Goal: Task Accomplishment & Management: Manage account settings

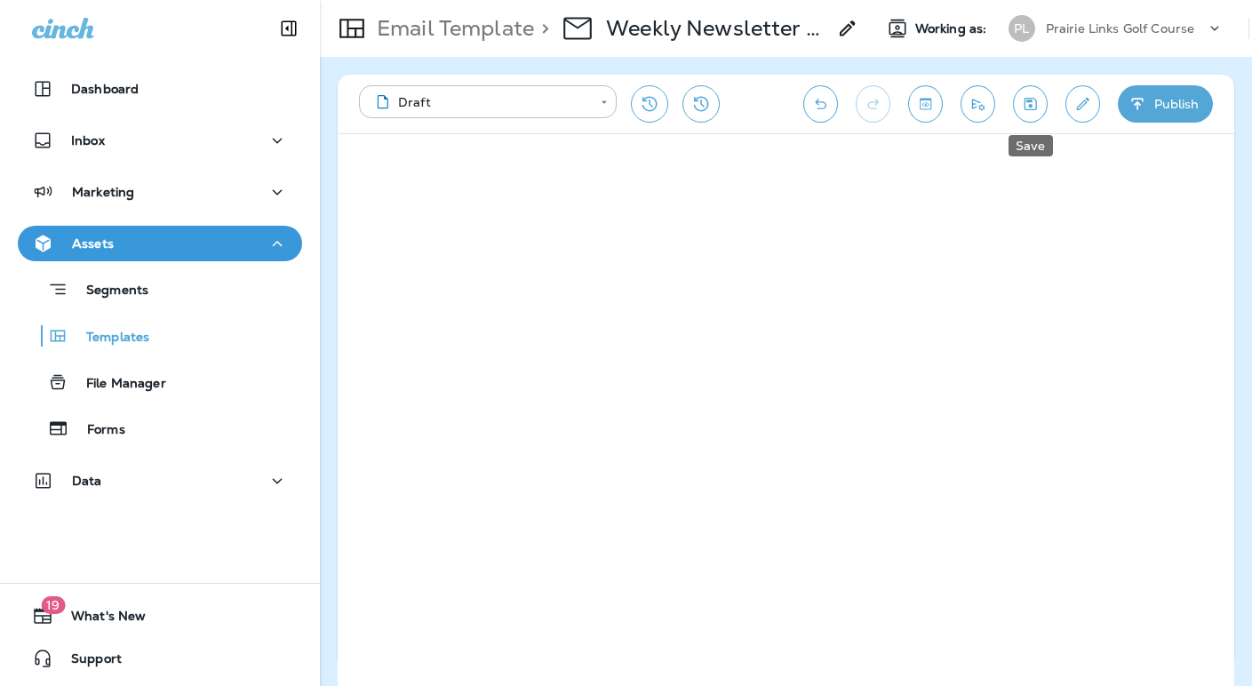
click at [1028, 106] on icon "Save" at bounding box center [1031, 104] width 12 height 12
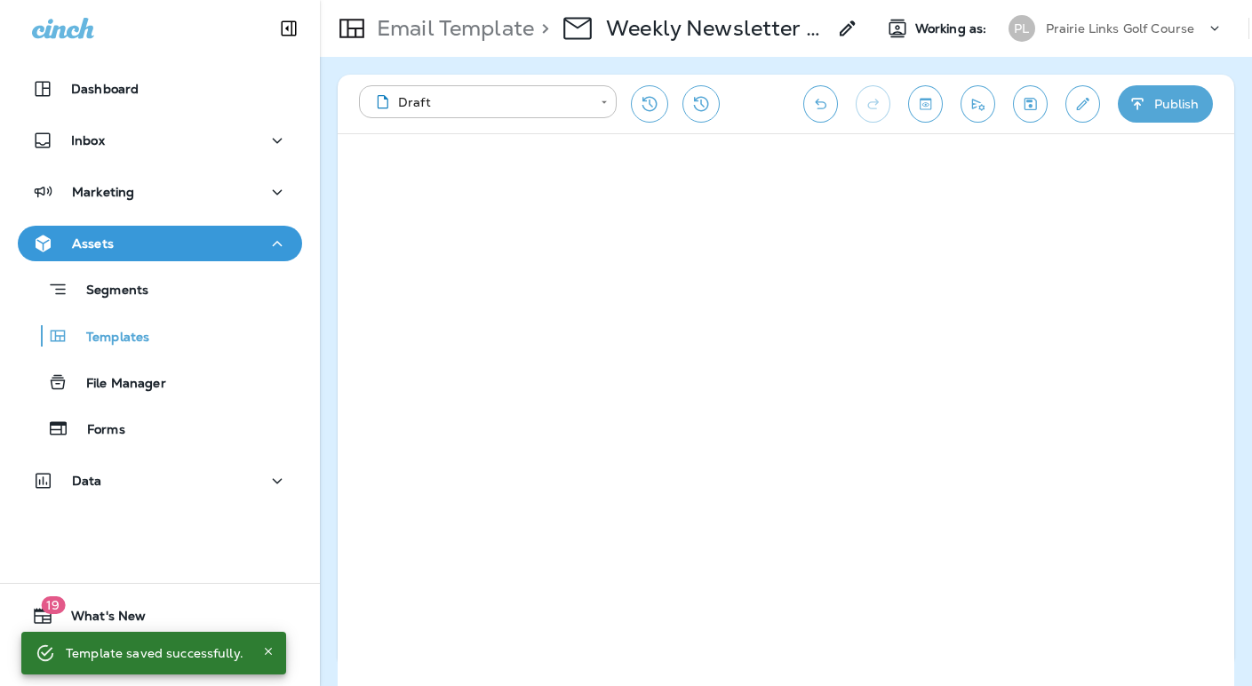
click at [978, 99] on icon "Send test email" at bounding box center [978, 104] width 19 height 18
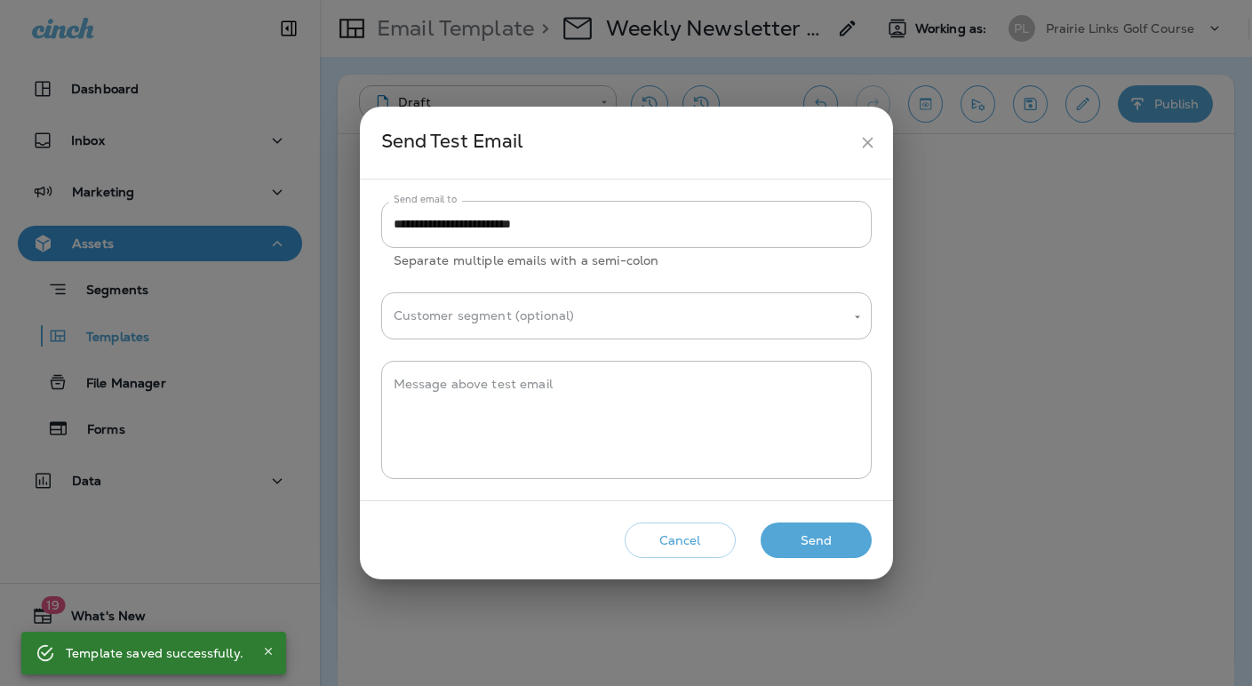
click at [863, 143] on icon "close" at bounding box center [867, 142] width 19 height 19
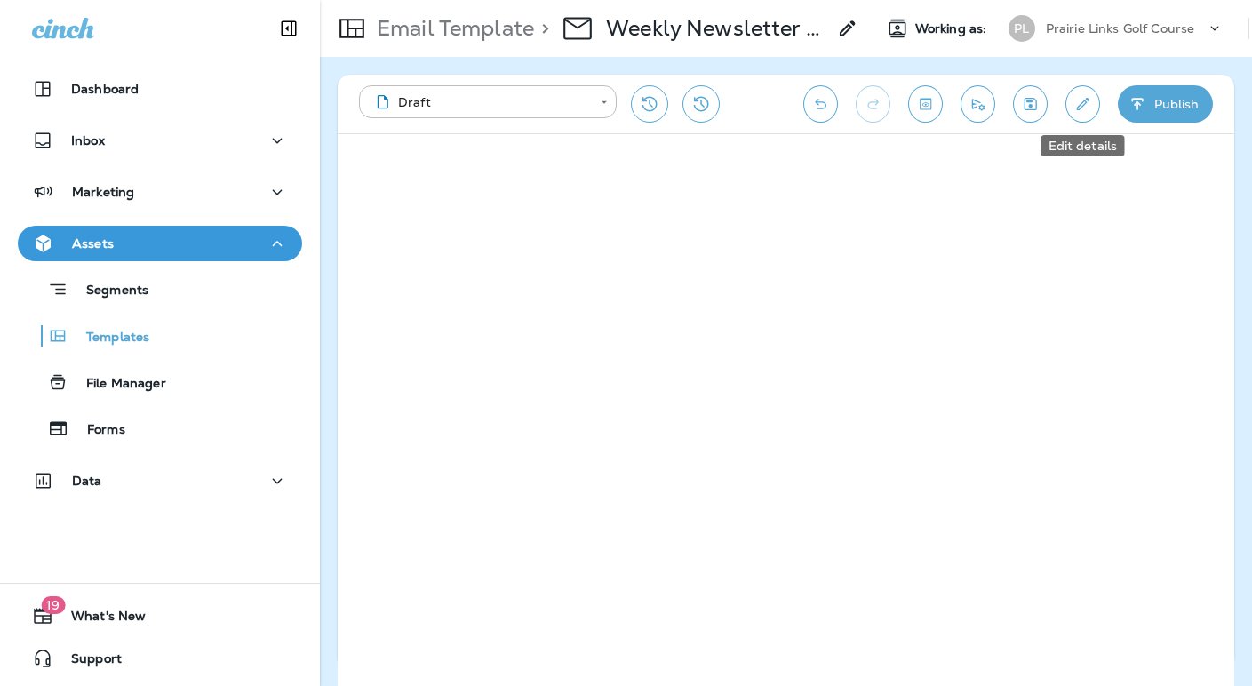
click at [1082, 102] on icon "Edit details" at bounding box center [1083, 104] width 19 height 18
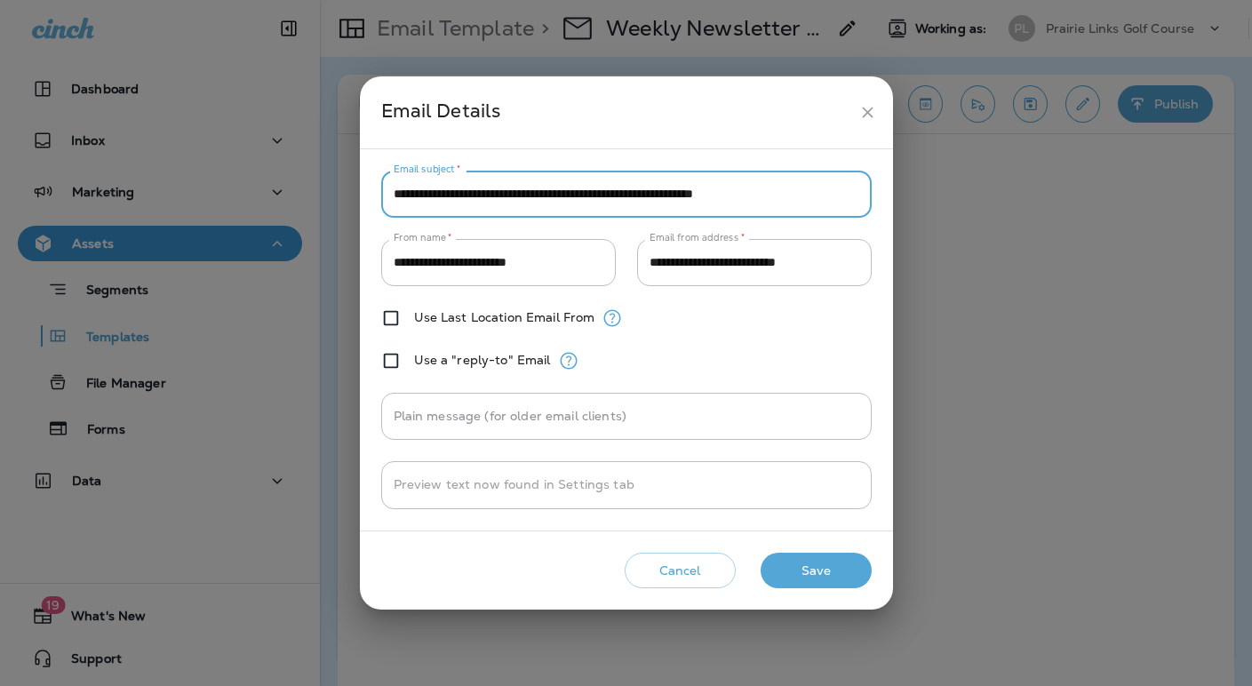
drag, startPoint x: 559, startPoint y: 192, endPoint x: 819, endPoint y: 197, distance: 260.4
click at [819, 197] on input "**********" at bounding box center [626, 194] width 491 height 47
type input "**********"
click at [807, 563] on button "Save" at bounding box center [816, 571] width 111 height 36
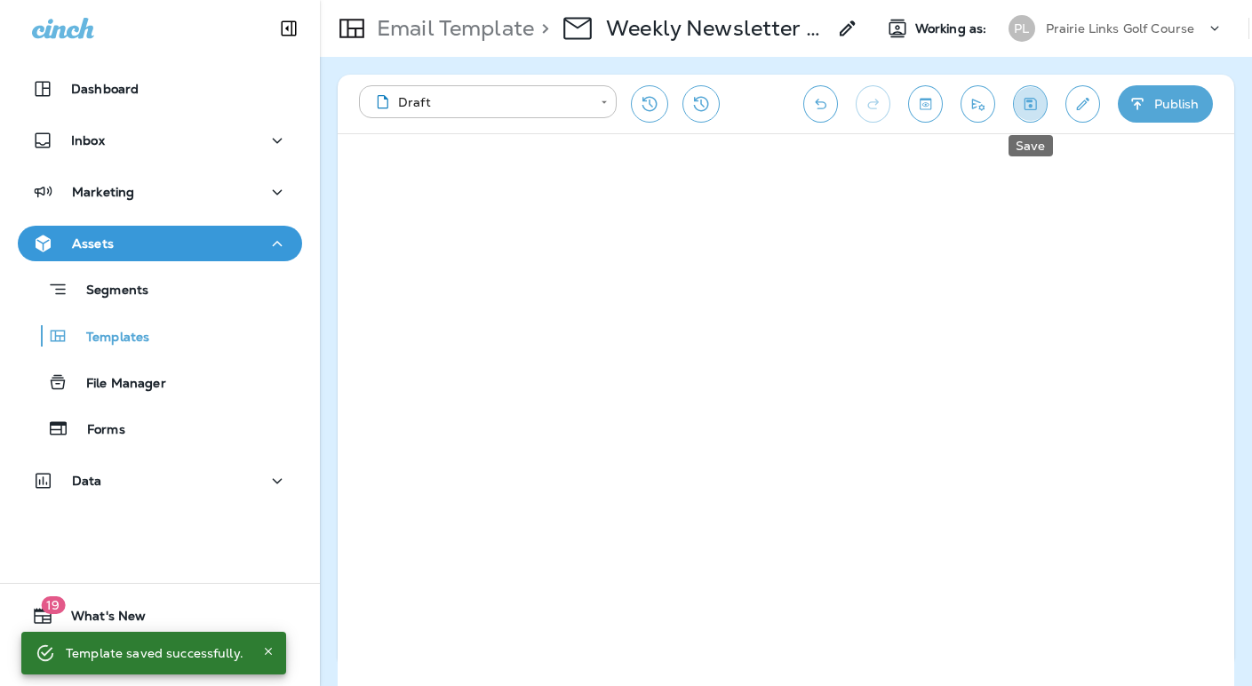
click at [1032, 114] on button "Save" at bounding box center [1030, 103] width 35 height 37
click at [979, 101] on icon "Send test email" at bounding box center [978, 104] width 19 height 18
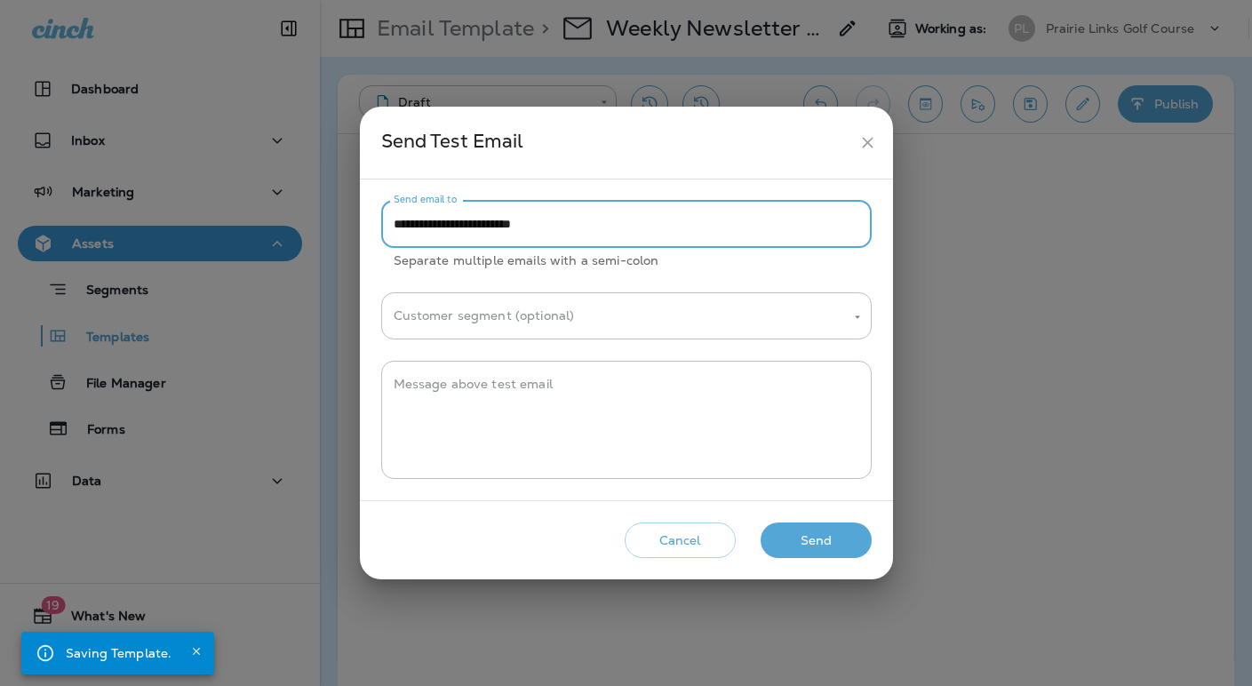
click at [490, 224] on input "**********" at bounding box center [626, 224] width 491 height 47
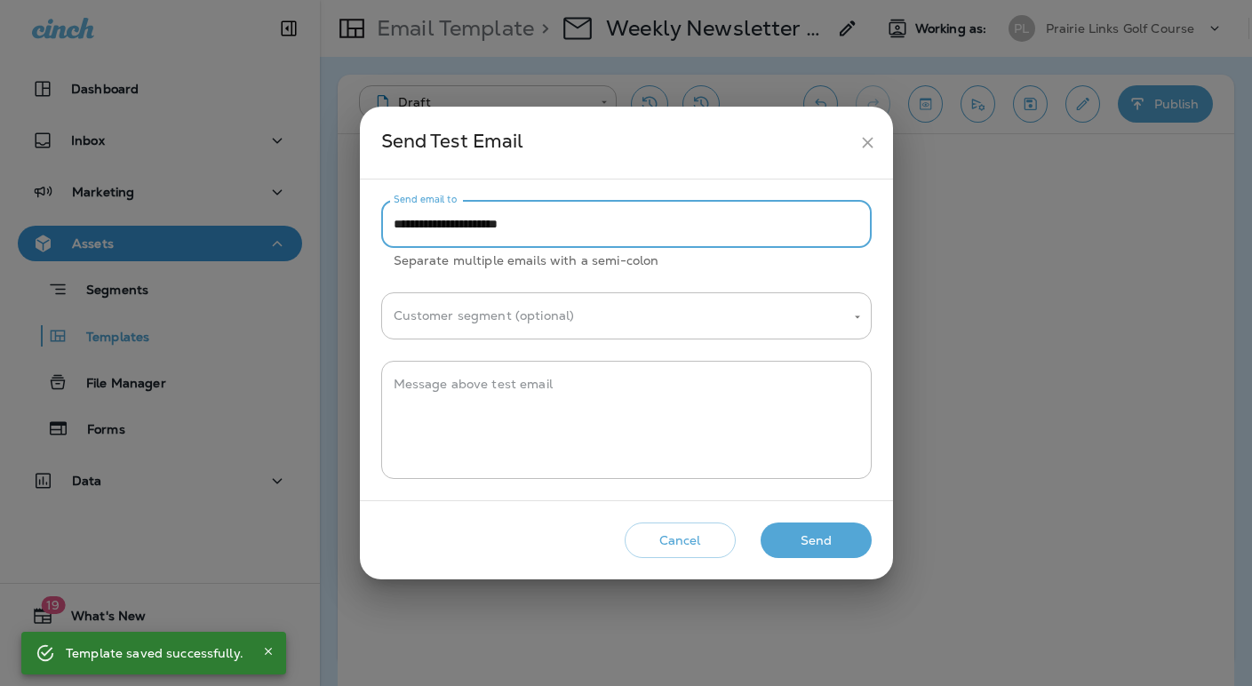
type input "**********"
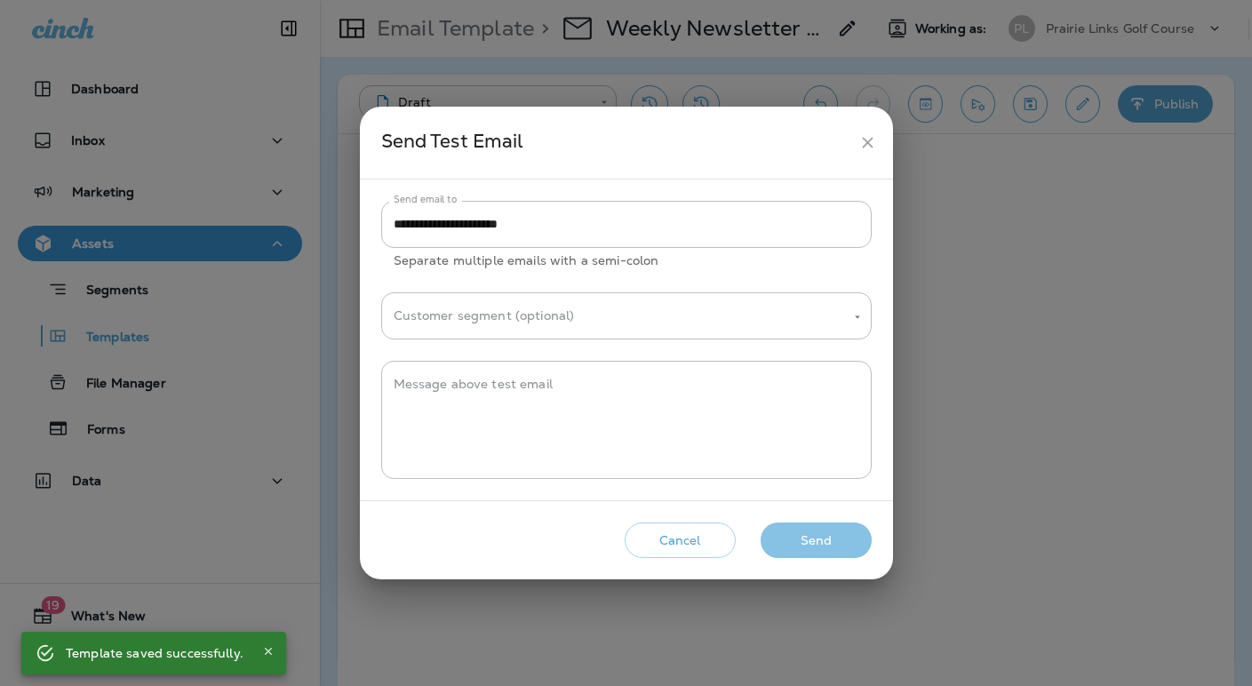
click at [821, 539] on button "Send" at bounding box center [816, 541] width 111 height 36
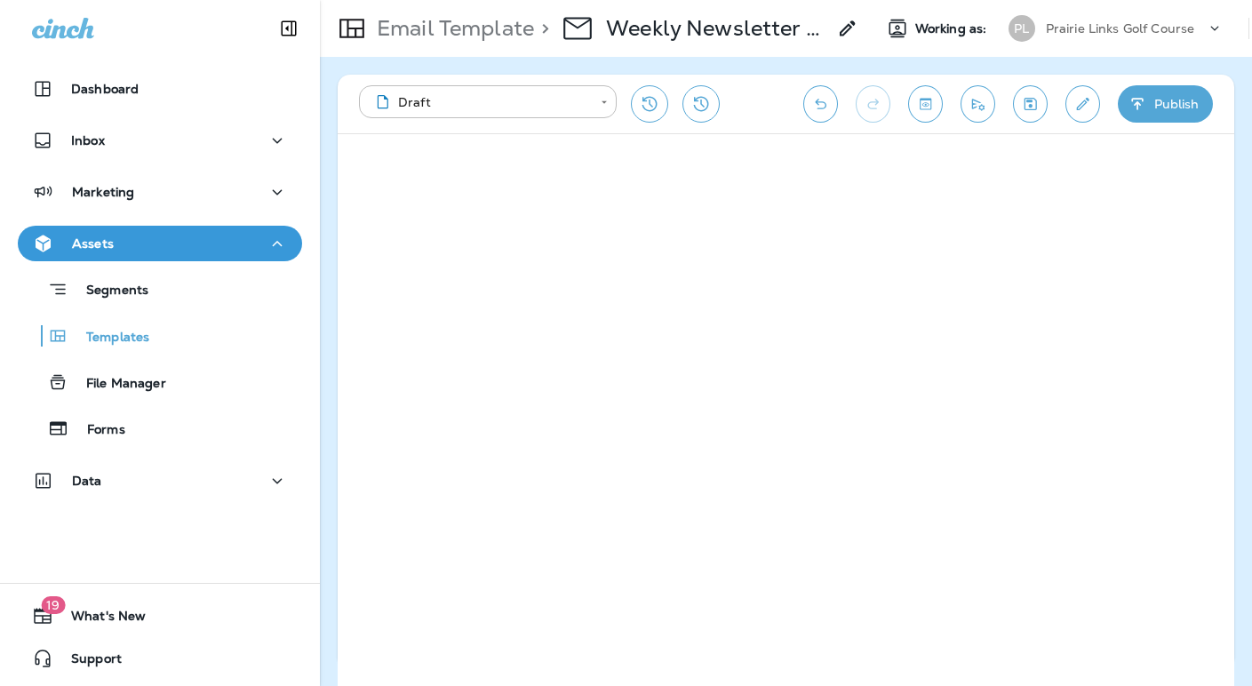
click at [1080, 33] on p "Prairie Links Golf Course" at bounding box center [1120, 28] width 149 height 14
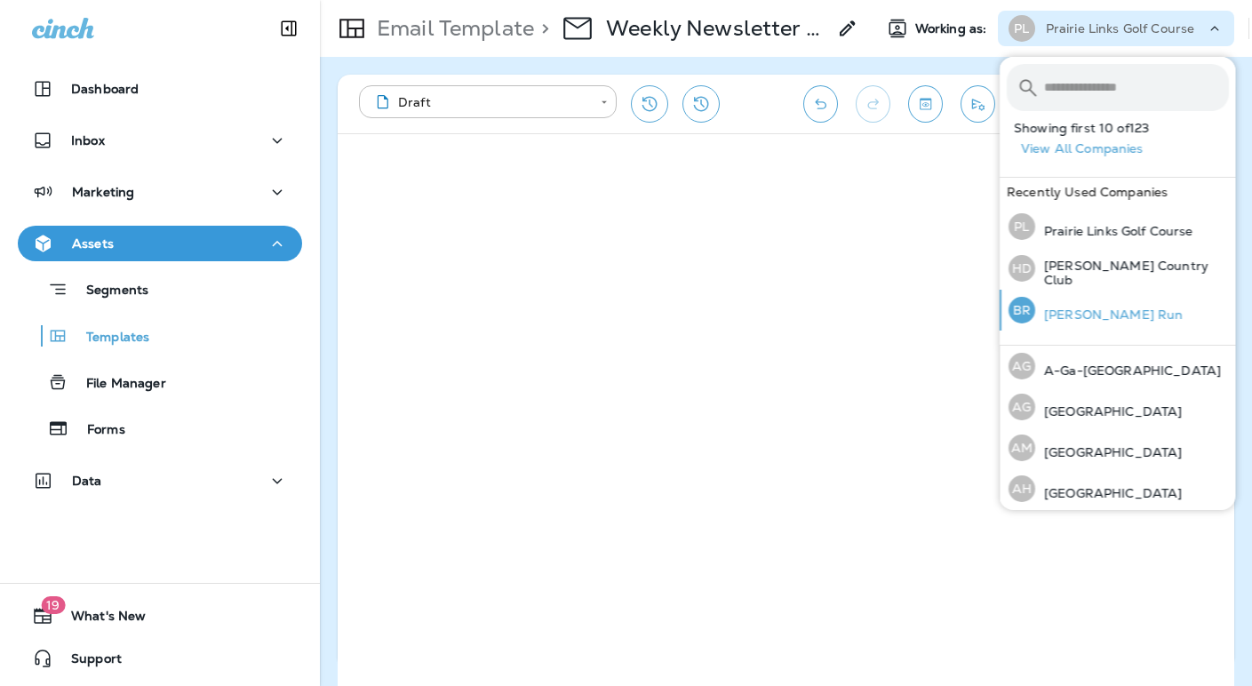
click at [1058, 312] on p "[PERSON_NAME] Run" at bounding box center [1109, 314] width 148 height 14
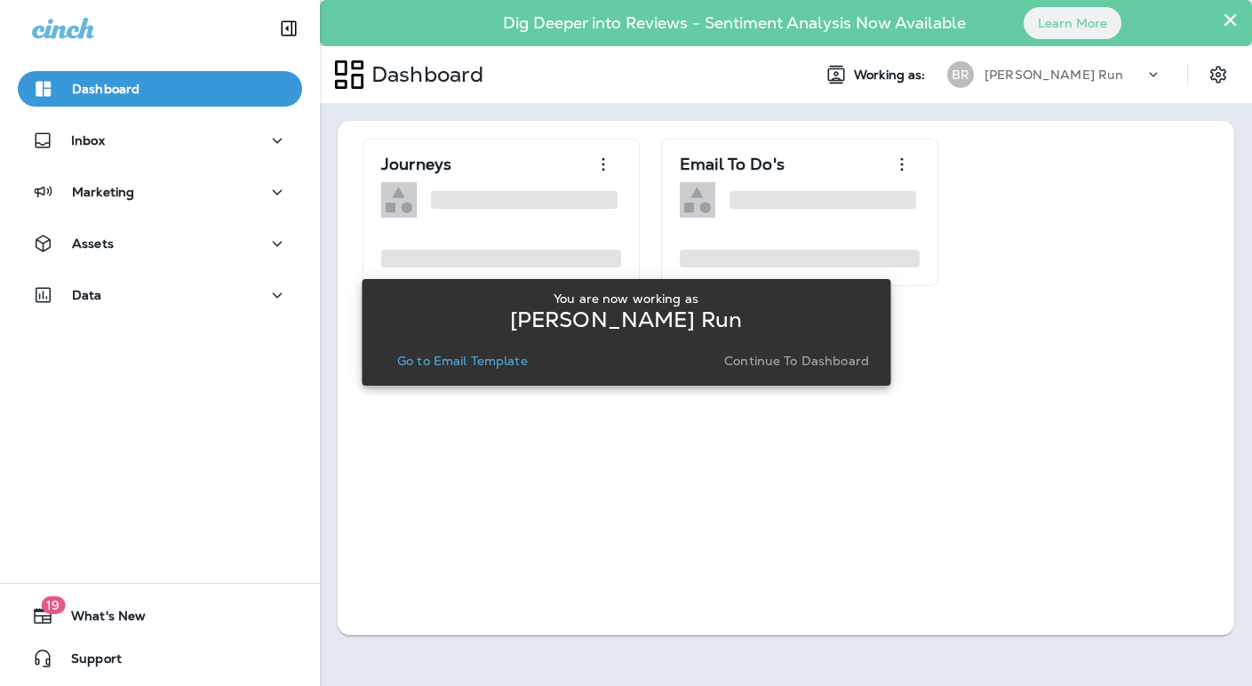
click at [802, 356] on p "Continue to Dashboard" at bounding box center [796, 361] width 145 height 14
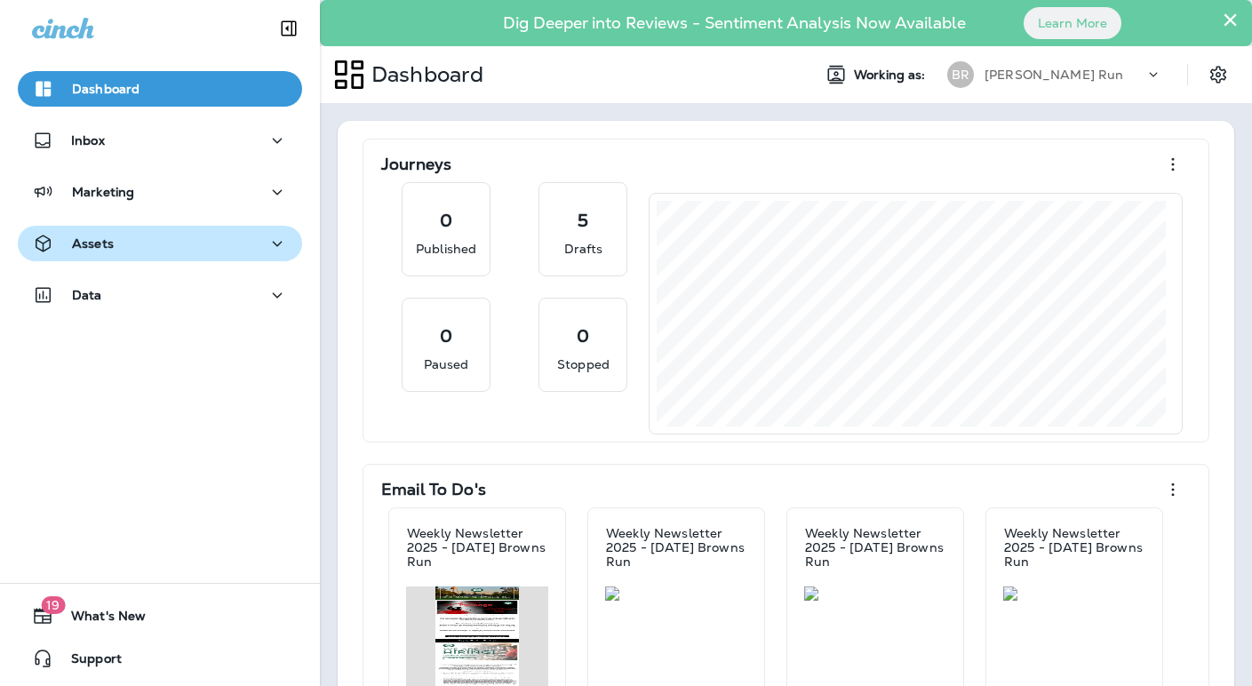
click at [141, 258] on button "Assets" at bounding box center [160, 244] width 284 height 36
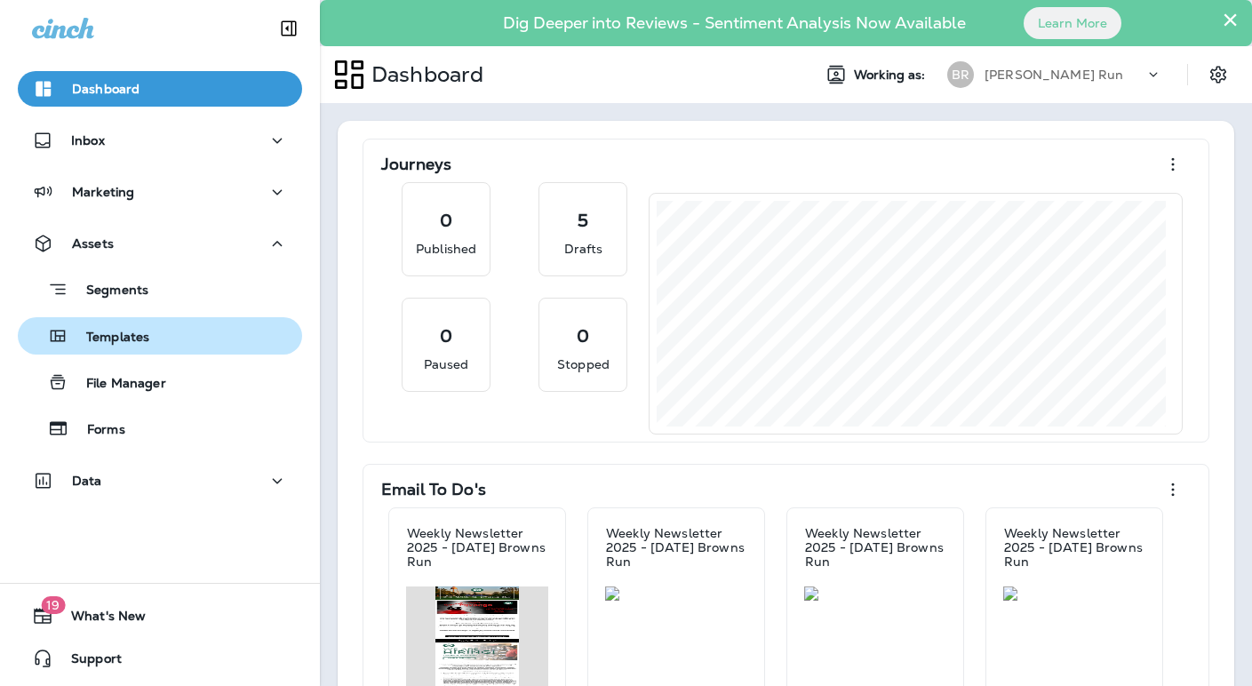
click at [131, 339] on p "Templates" at bounding box center [108, 338] width 81 height 17
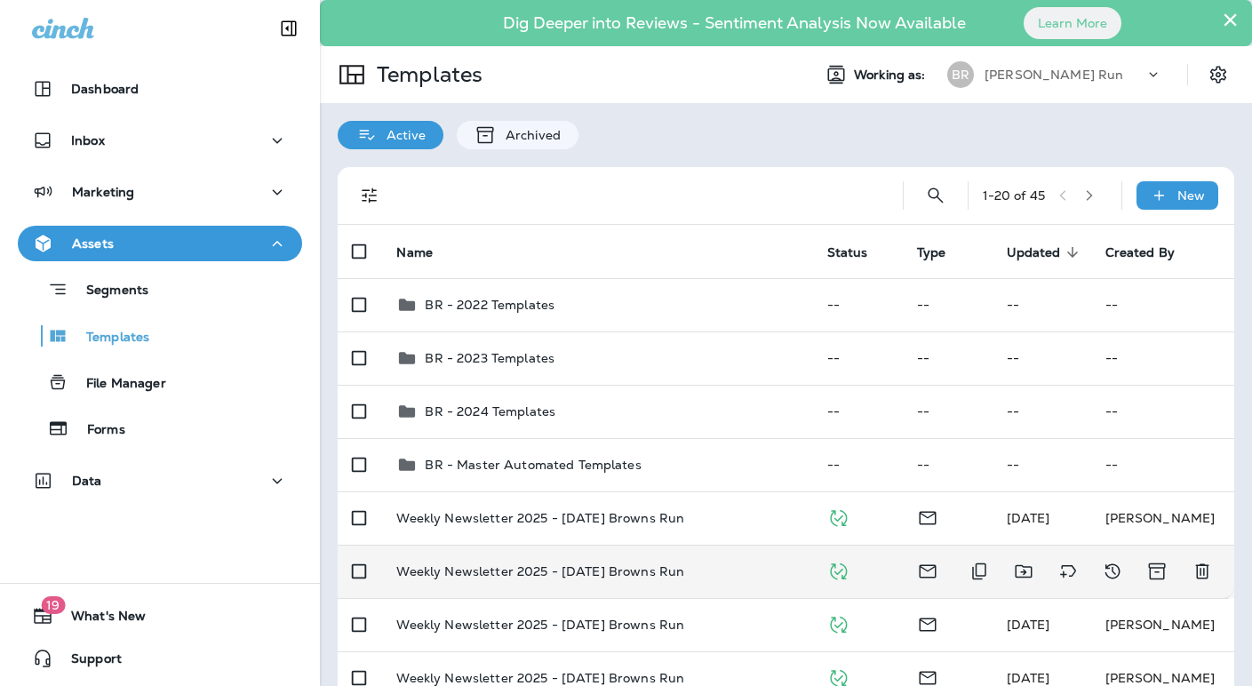
click at [651, 577] on p "Weekly Newsletter 2025 - [DATE] Browns Run" at bounding box center [540, 571] width 288 height 14
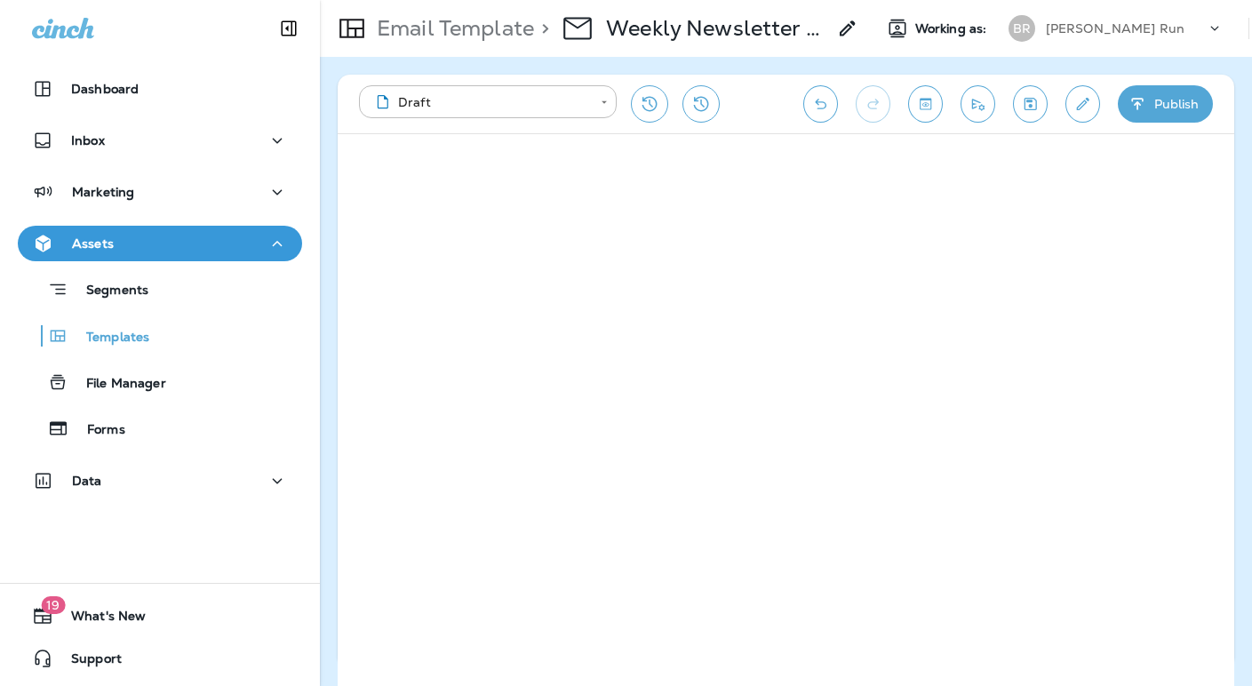
click at [1095, 20] on div "[PERSON_NAME] Run" at bounding box center [1126, 28] width 160 height 27
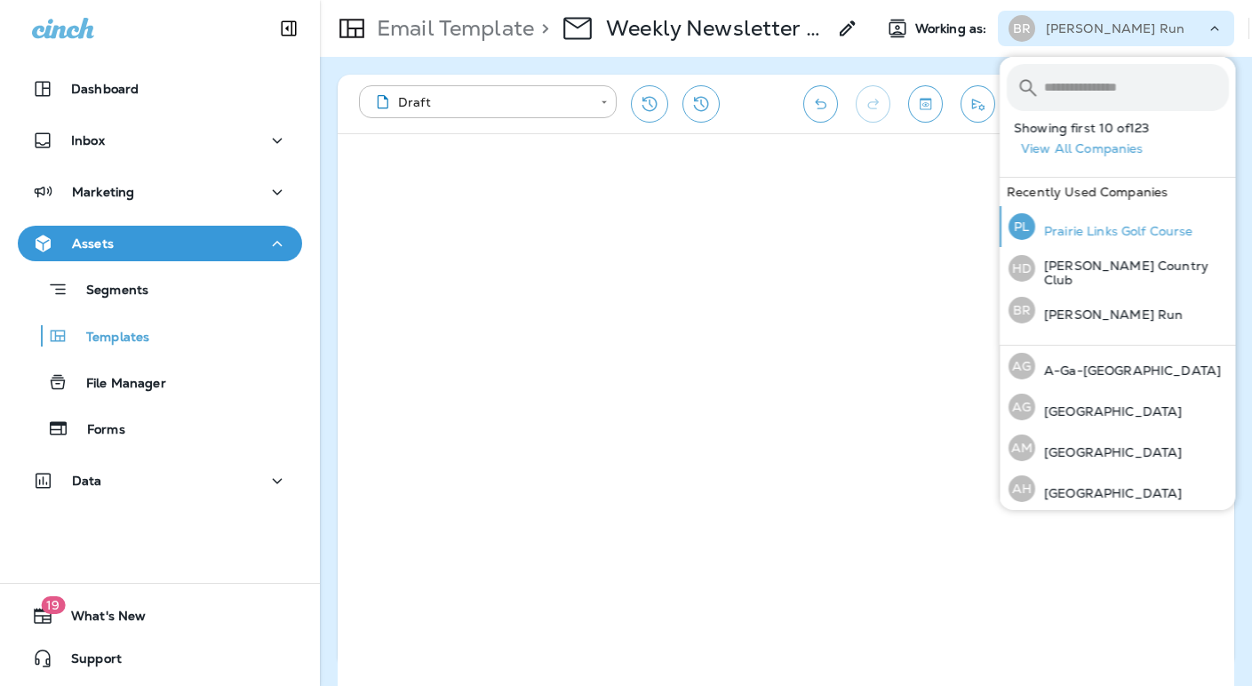
click at [1100, 235] on p "Prairie Links Golf Course" at bounding box center [1114, 231] width 158 height 14
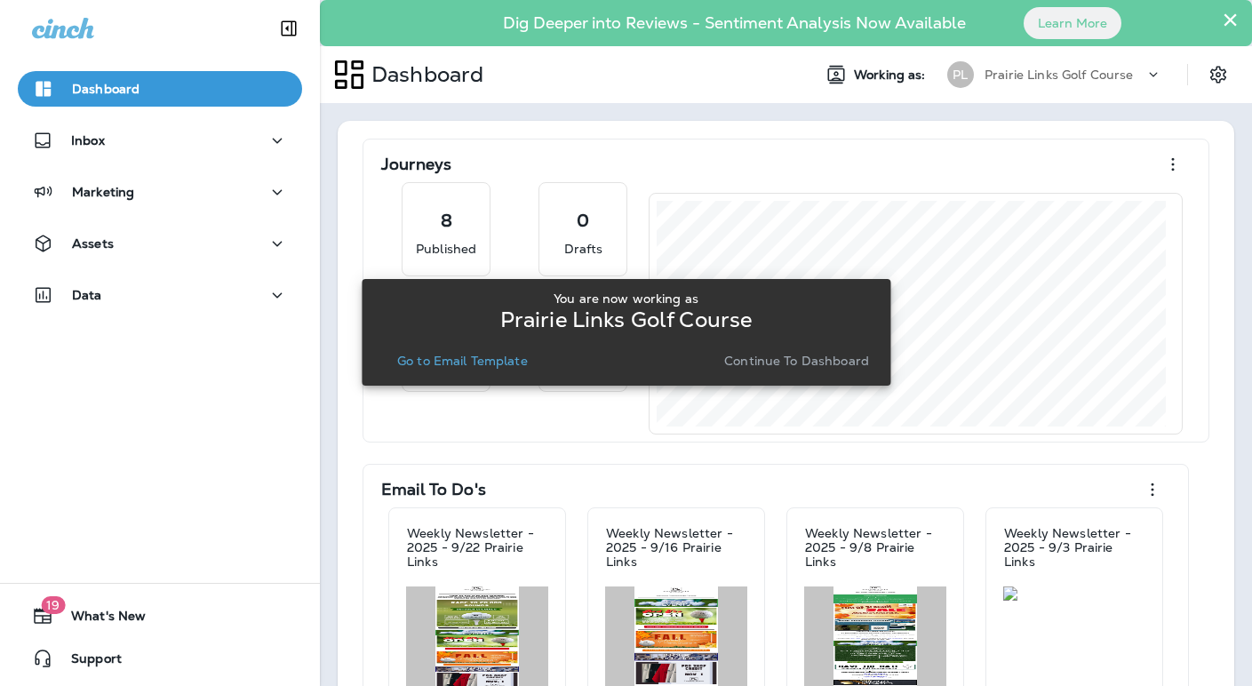
click at [783, 363] on p "Continue to Dashboard" at bounding box center [796, 361] width 145 height 14
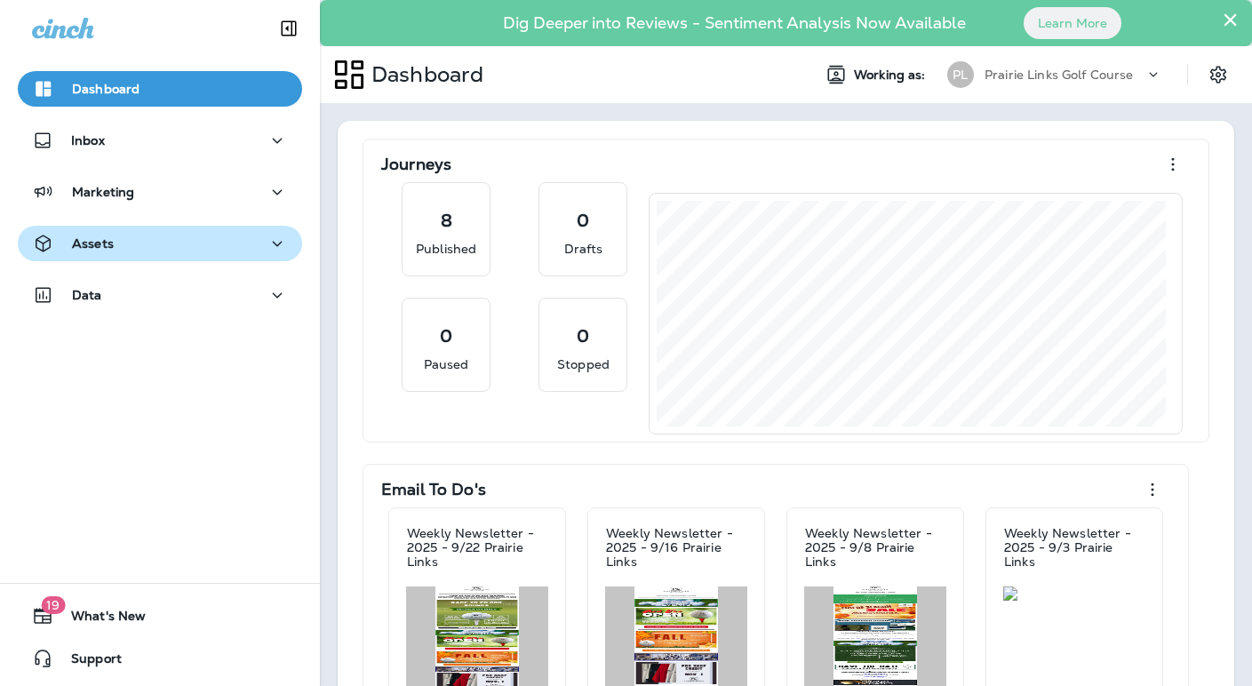
click at [122, 243] on div "Assets" at bounding box center [160, 244] width 256 height 22
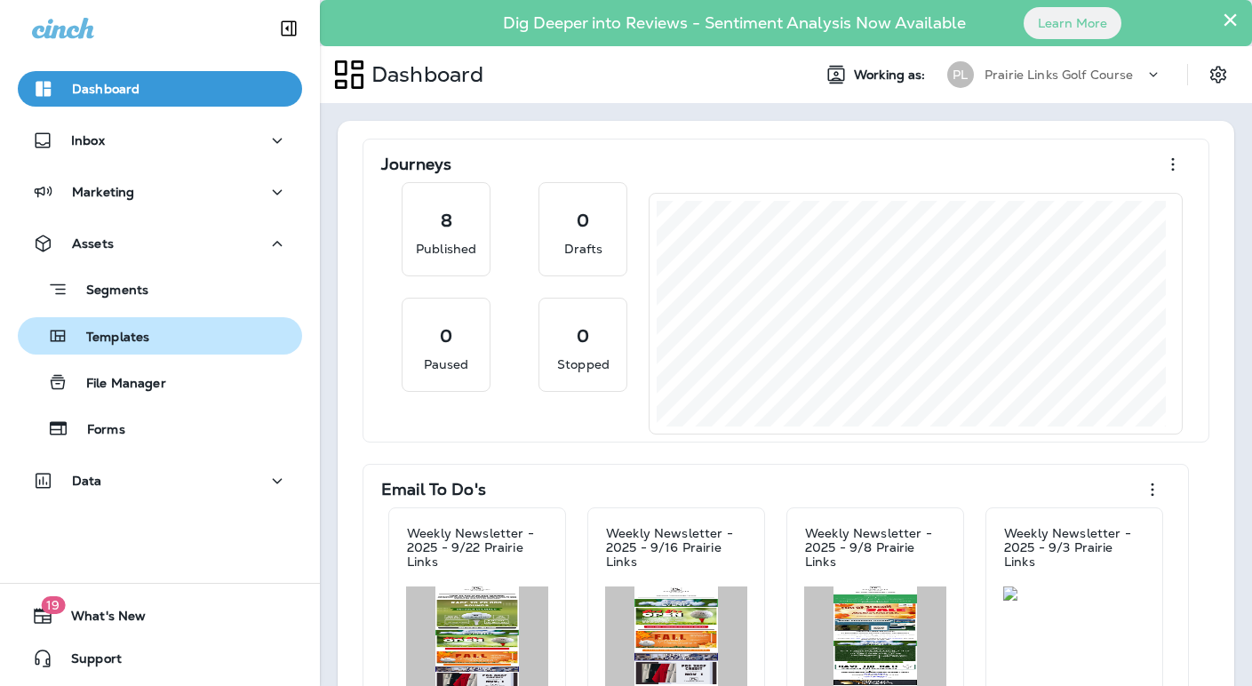
click at [140, 336] on p "Templates" at bounding box center [108, 338] width 81 height 17
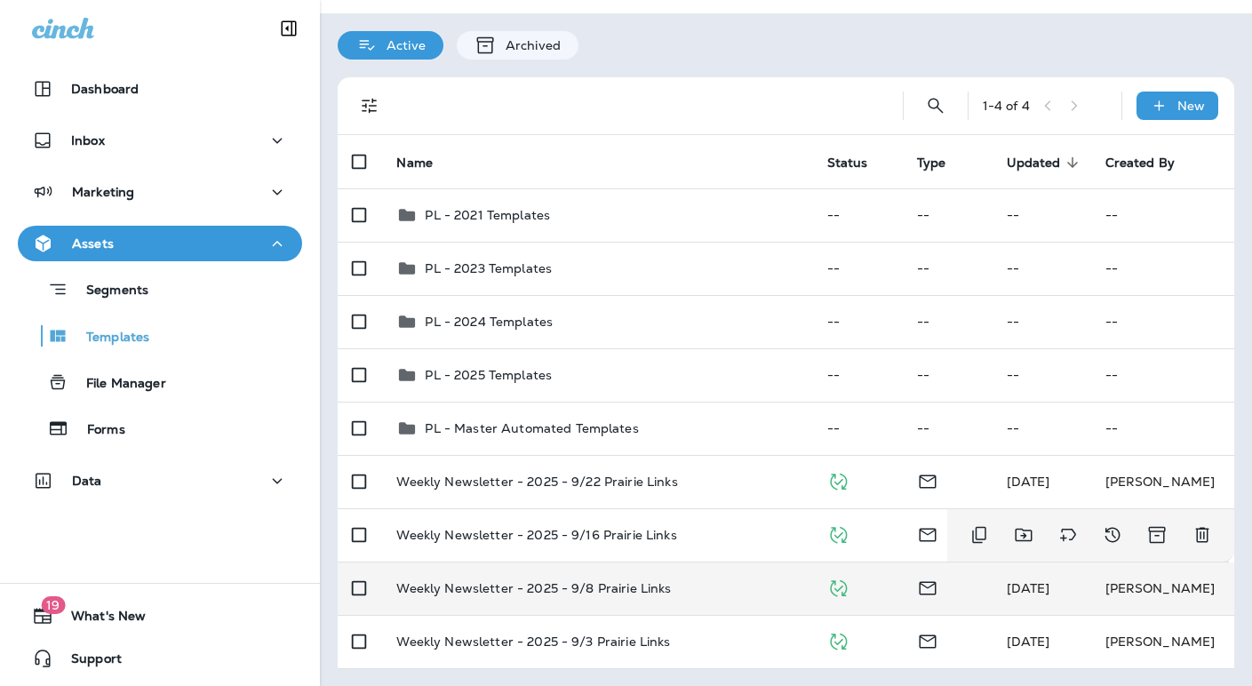
scroll to position [90, 0]
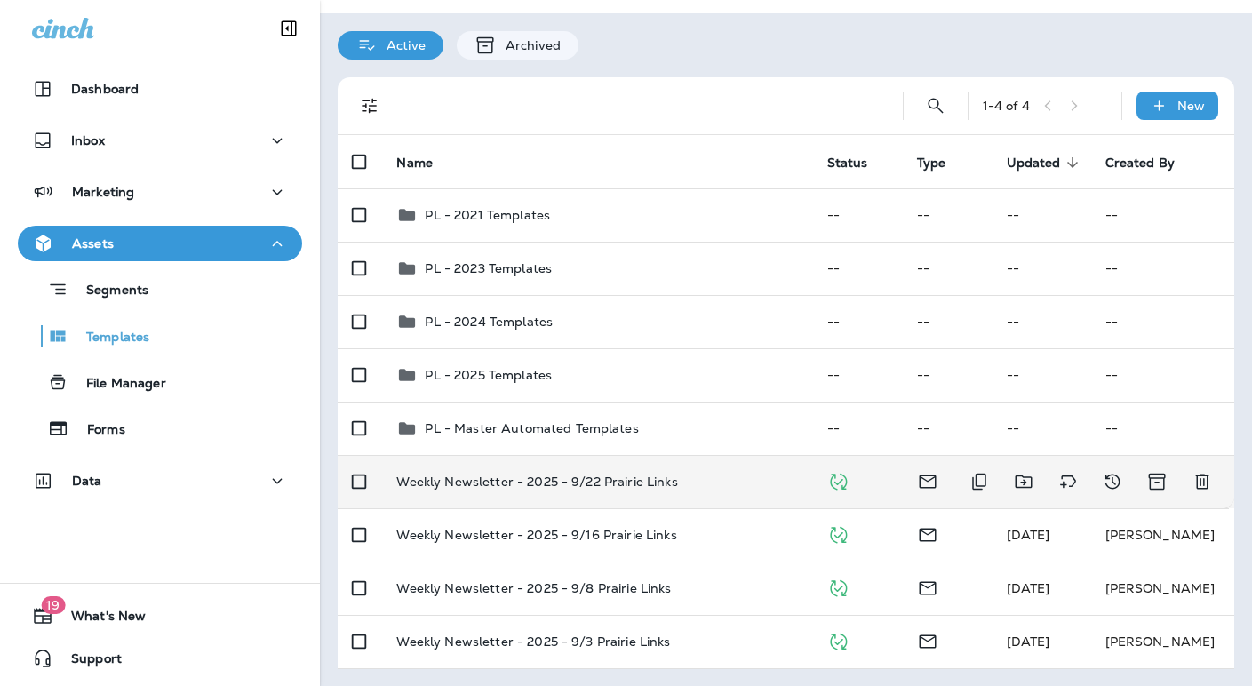
click at [722, 493] on td "Weekly Newsletter - 2025 - 9/22 Prairie Links" at bounding box center [597, 481] width 430 height 53
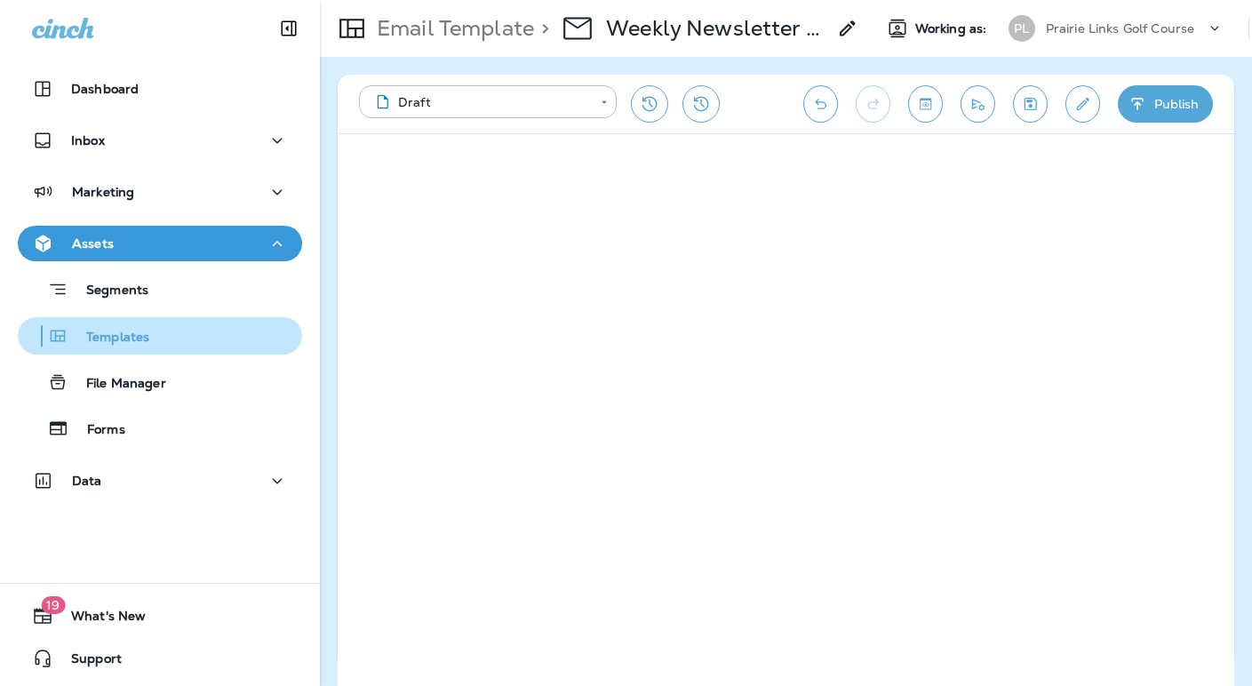
click at [116, 342] on p "Templates" at bounding box center [108, 338] width 81 height 17
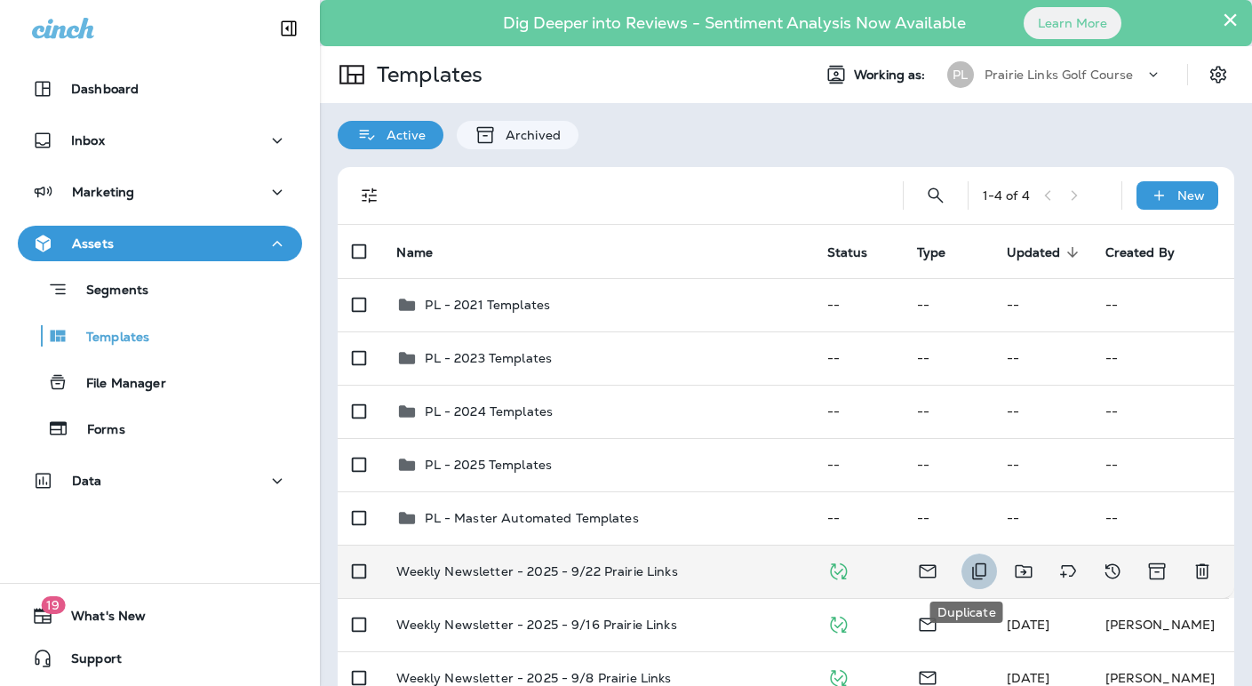
click at [972, 575] on icon "Duplicate" at bounding box center [979, 571] width 14 height 17
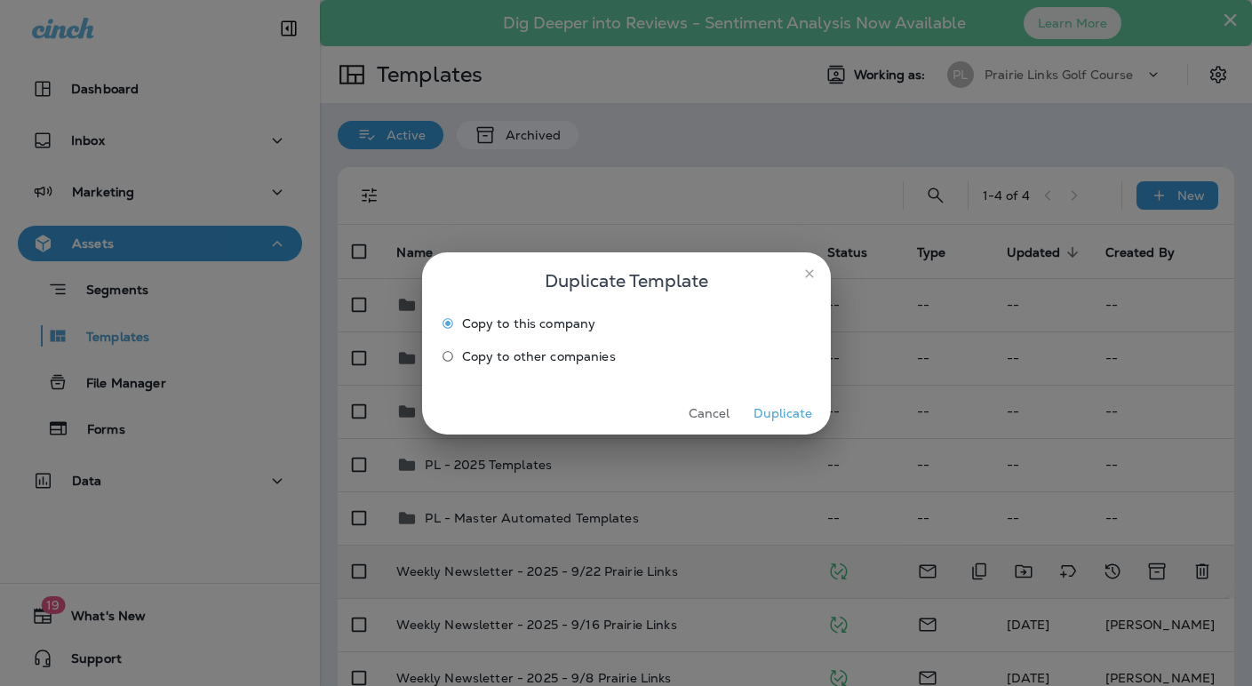
click at [806, 418] on button "Duplicate" at bounding box center [783, 414] width 67 height 28
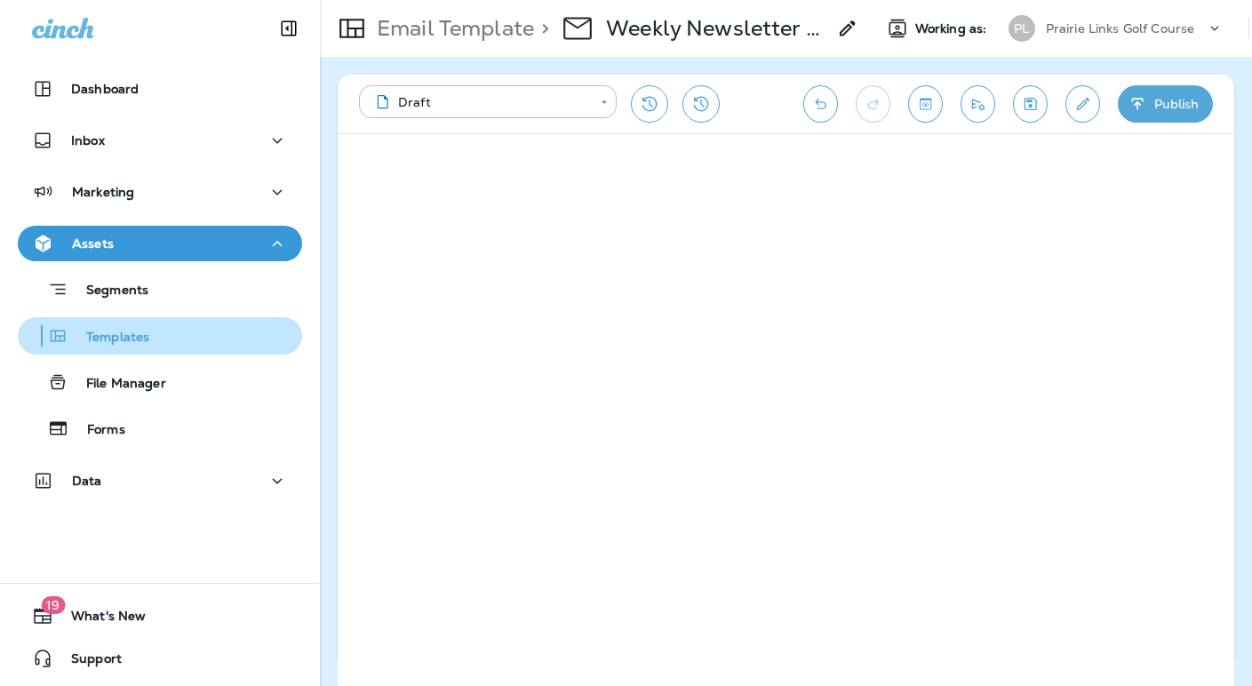
click at [91, 334] on p "Templates" at bounding box center [108, 338] width 81 height 17
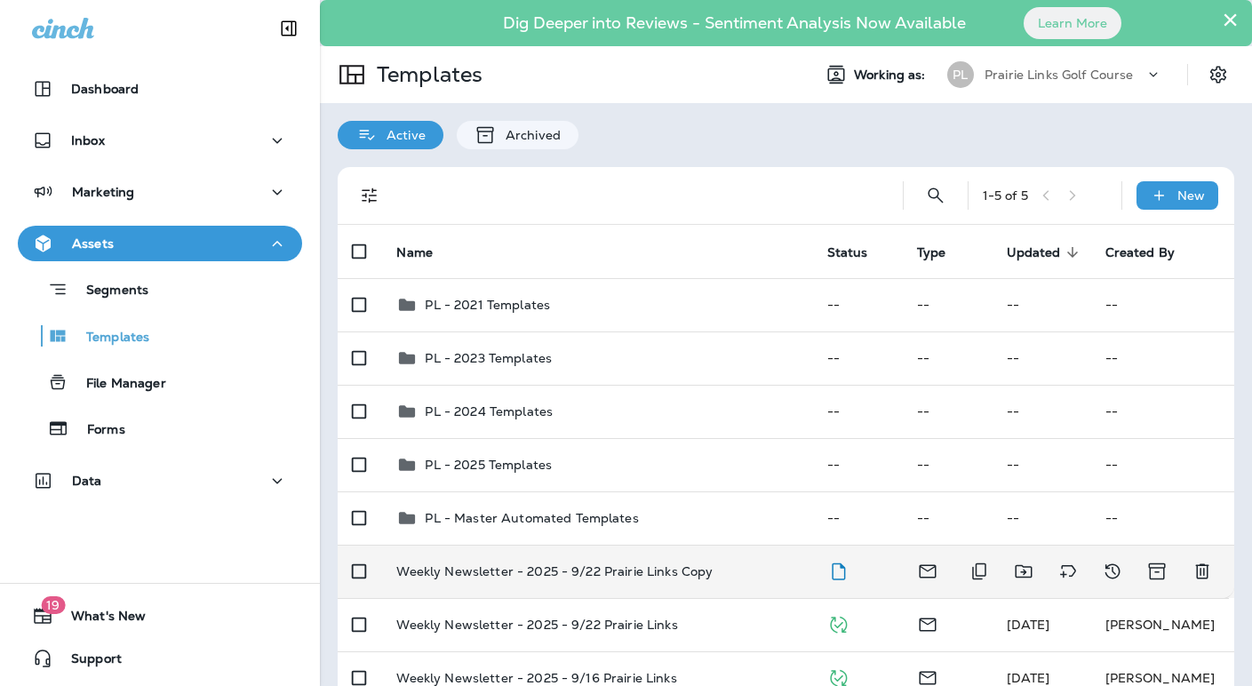
click at [675, 571] on p "Weekly Newsletter - 2025 - 9/22 Prairie Links Copy" at bounding box center [554, 571] width 316 height 14
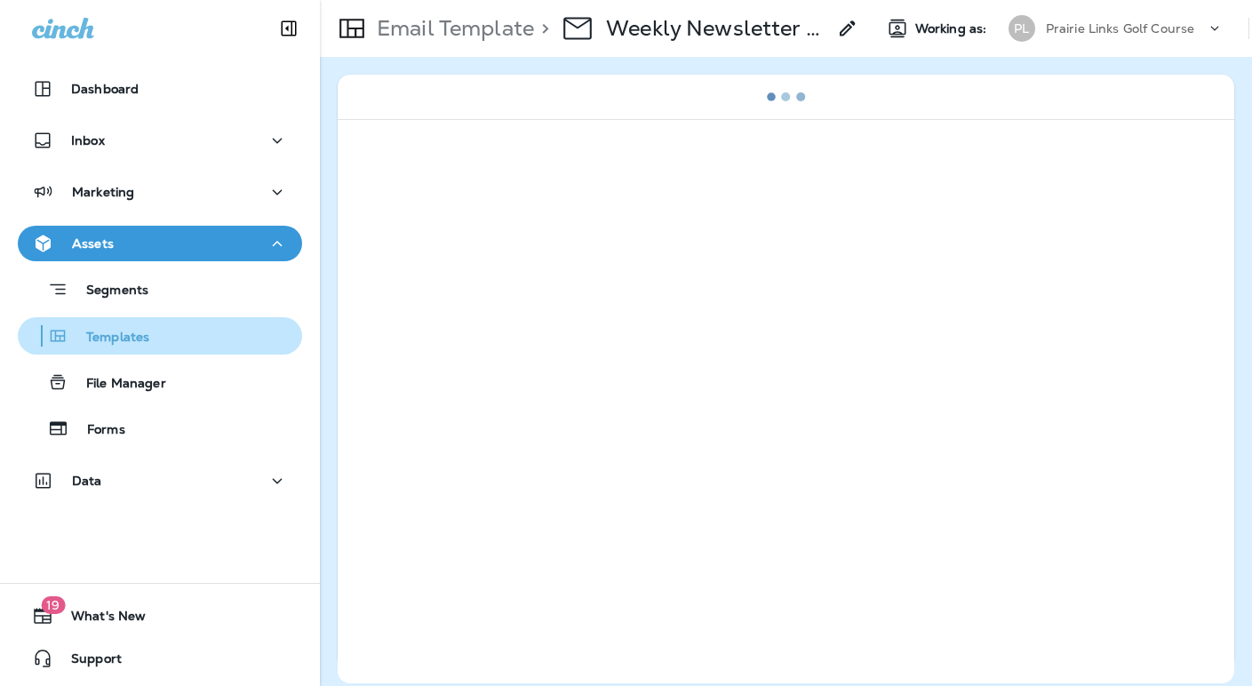
click at [99, 337] on p "Templates" at bounding box center [108, 338] width 81 height 17
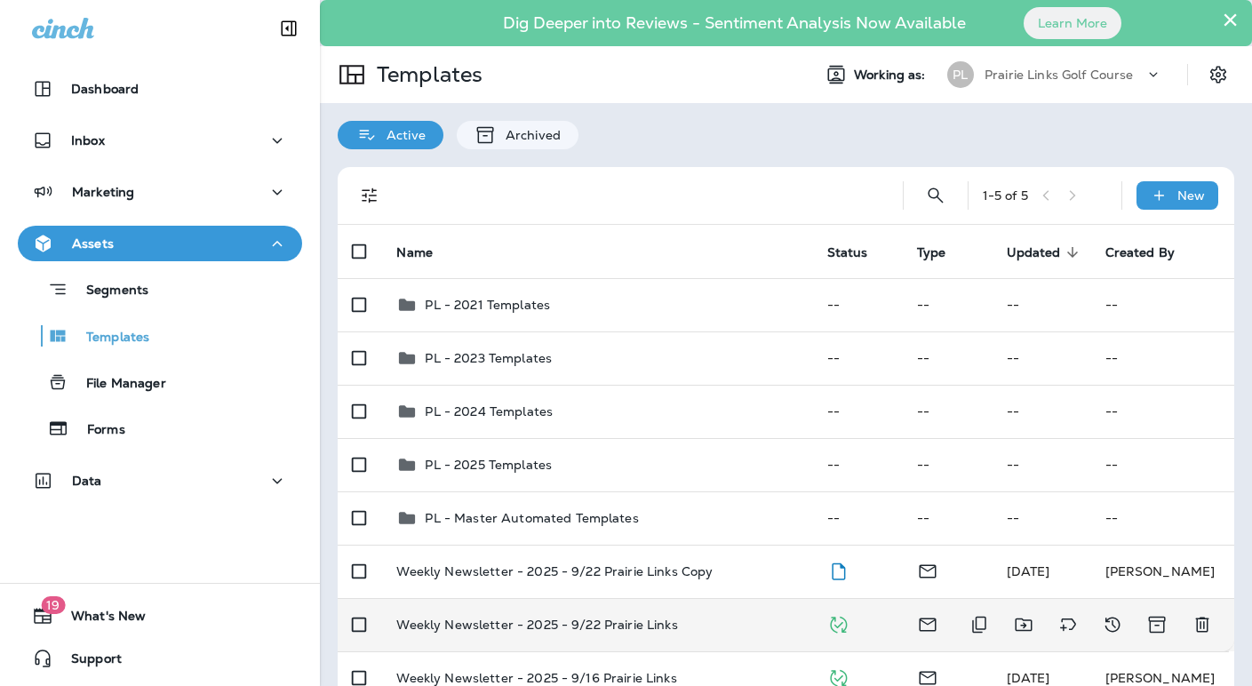
click at [635, 624] on p "Weekly Newsletter - 2025 - 9/22 Prairie Links" at bounding box center [536, 625] width 281 height 14
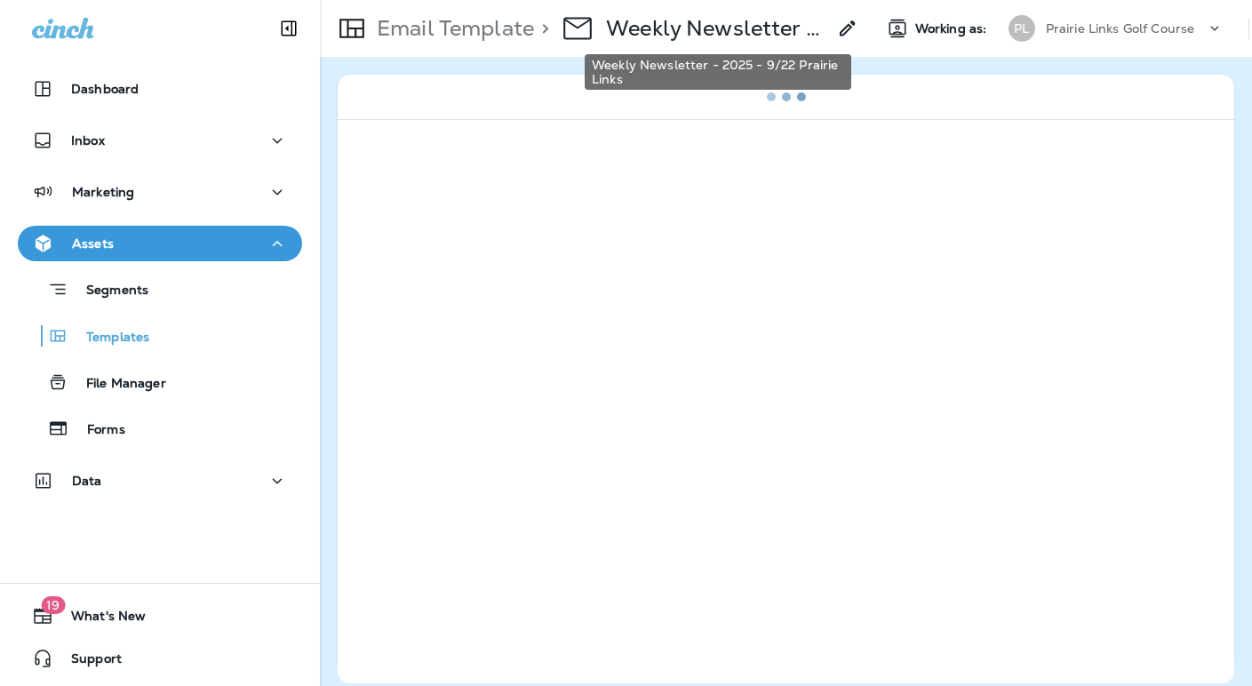
click at [769, 33] on p "Weekly Newsletter - 2025 - 9/22 Prairie Links" at bounding box center [716, 28] width 220 height 27
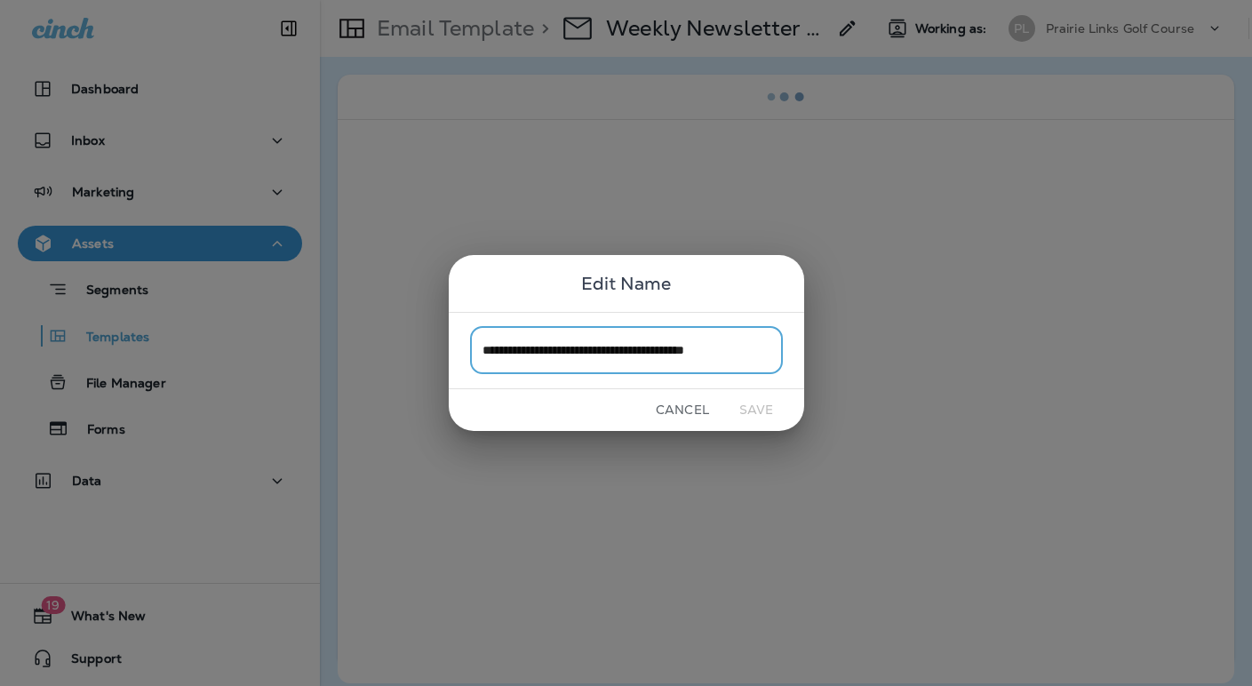
click at [678, 350] on input "**********" at bounding box center [626, 350] width 313 height 47
type input "**********"
click at [754, 408] on button "Save" at bounding box center [756, 410] width 67 height 28
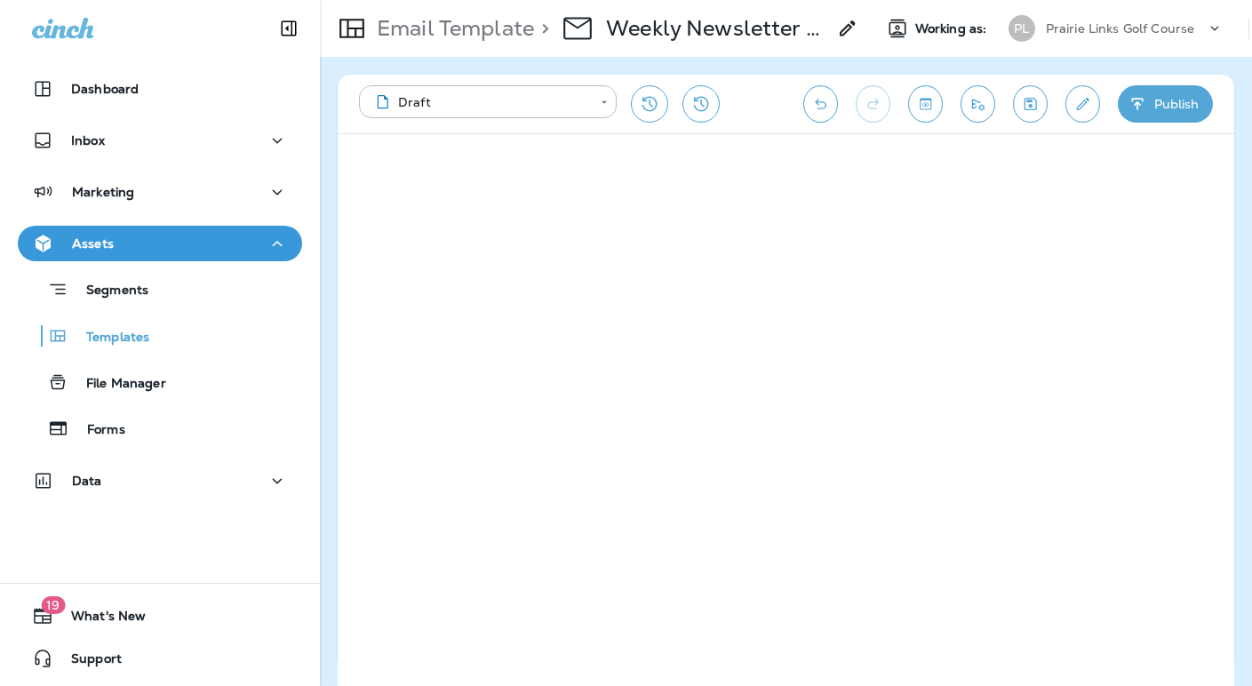
click at [1163, 108] on button "Publish" at bounding box center [1165, 103] width 95 height 37
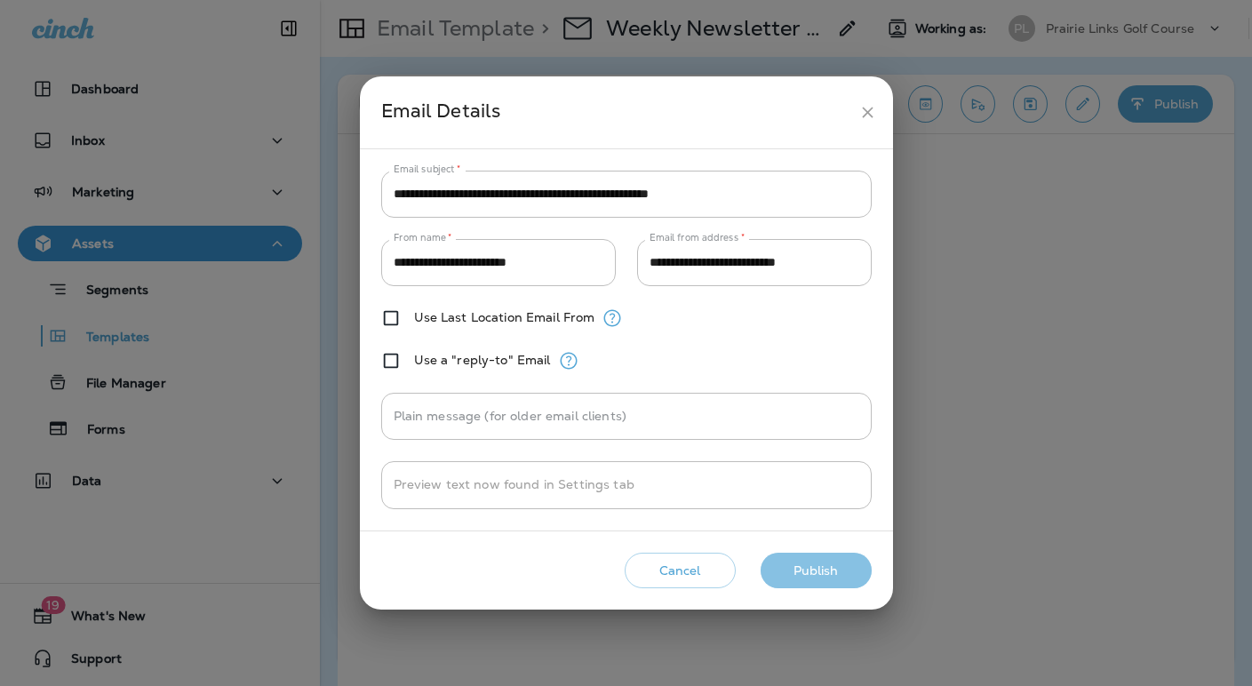
click at [828, 559] on button "Publish" at bounding box center [816, 571] width 111 height 36
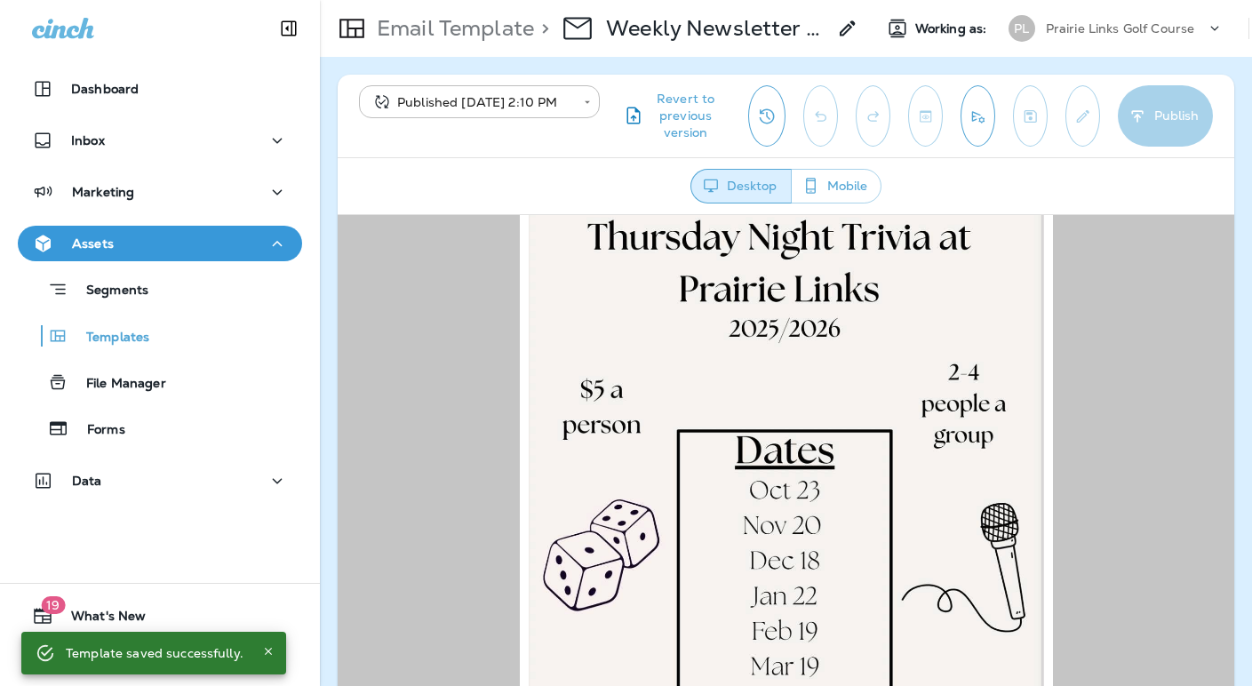
scroll to position [3418, 0]
